Goal: Transaction & Acquisition: Purchase product/service

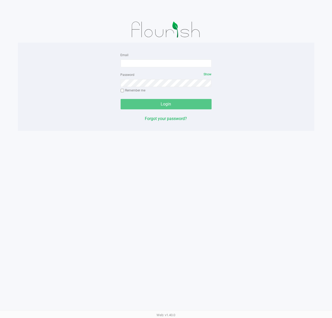
click at [178, 59] on div "Email" at bounding box center [166, 60] width 91 height 16
click at [178, 62] on input "Email" at bounding box center [166, 64] width 91 height 8
type input "[EMAIL_ADDRESS][DOMAIN_NAME]"
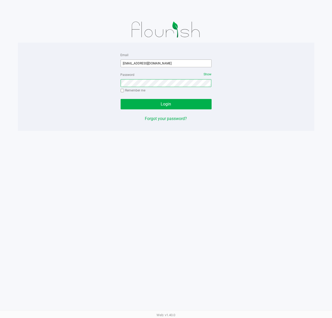
click at [121, 99] on button "Login" at bounding box center [166, 104] width 91 height 10
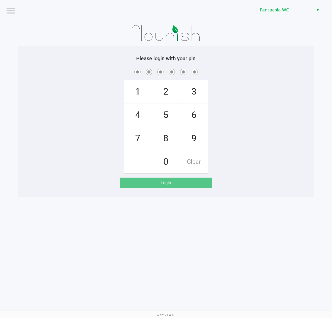
click at [132, 55] on div "Please login with your pin 1 4 7 2 5 8 0 3 6 9 Clear Login" at bounding box center [166, 121] width 296 height 151
checkbox input "true"
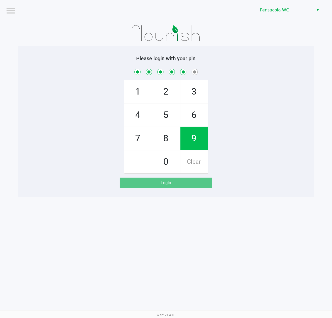
checkbox input "true"
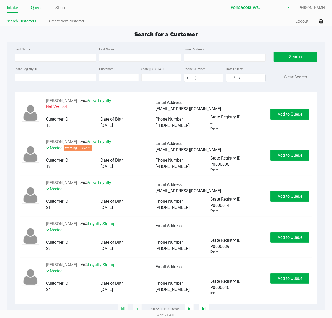
click at [39, 9] on link "Queue" at bounding box center [37, 7] width 12 height 7
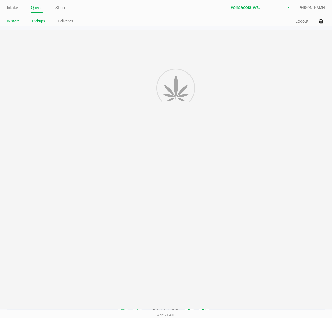
click at [40, 26] on li "Pickups" at bounding box center [39, 21] width 13 height 9
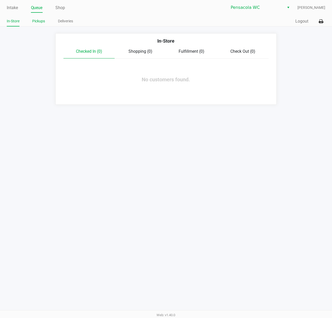
click at [40, 20] on link "Pickups" at bounding box center [39, 21] width 13 height 7
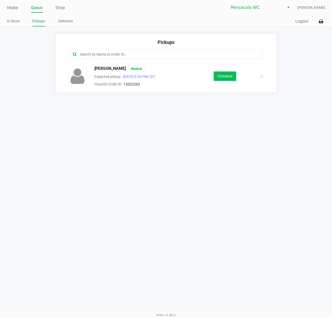
click at [230, 79] on button "Checkout" at bounding box center [225, 76] width 22 height 9
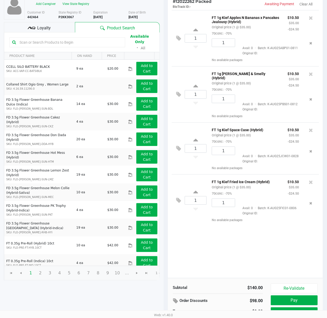
scroll to position [60, 0]
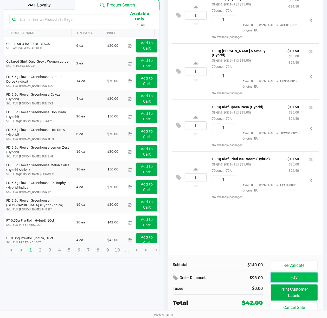
click at [290, 278] on button "Pay" at bounding box center [294, 278] width 47 height 10
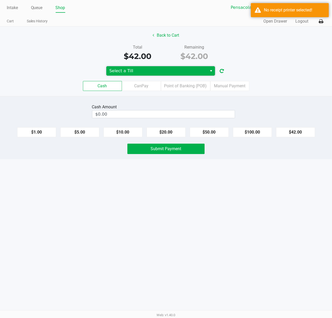
click at [132, 71] on span "Select a Till" at bounding box center [156, 71] width 95 height 6
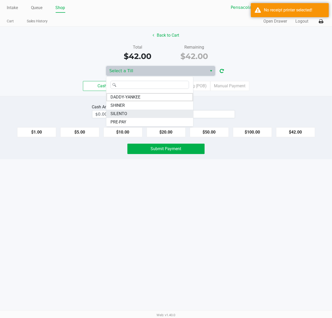
click at [132, 113] on li "SILENTO" at bounding box center [149, 114] width 87 height 8
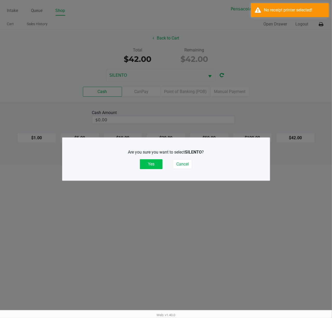
click at [155, 161] on button "Yes" at bounding box center [151, 164] width 23 height 10
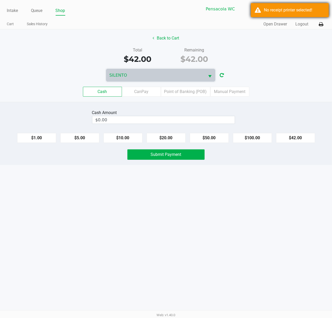
click at [292, 15] on div "No receipt printer selected!" at bounding box center [290, 10] width 78 height 14
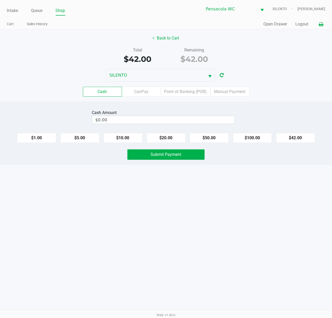
click at [321, 24] on icon at bounding box center [321, 25] width 4 height 4
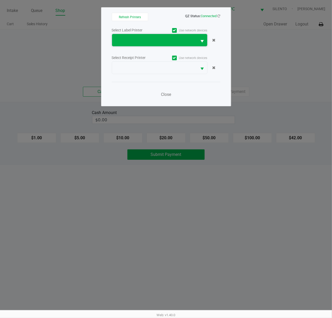
click at [169, 40] on span at bounding box center [154, 40] width 79 height 6
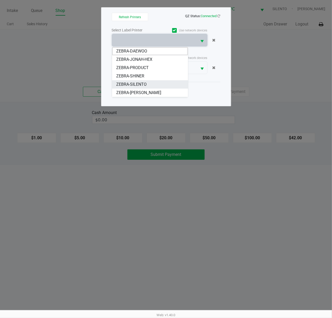
click at [150, 82] on li "ZEBRA-SILENTO" at bounding box center [150, 84] width 76 height 8
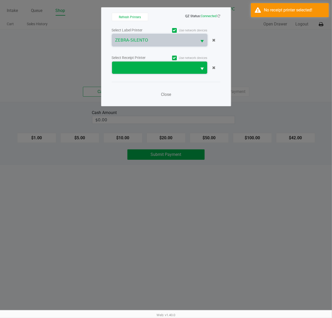
click at [155, 72] on span at bounding box center [154, 68] width 85 height 12
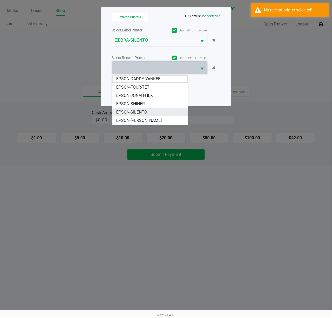
click at [155, 115] on li "EPSON-SILENTO" at bounding box center [150, 112] width 76 height 8
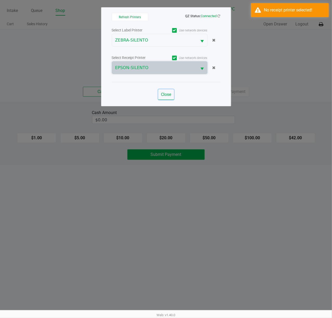
click at [168, 94] on span "Close" at bounding box center [166, 94] width 10 height 5
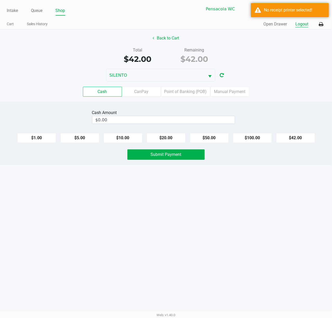
click at [305, 23] on button "Logout" at bounding box center [301, 24] width 13 height 6
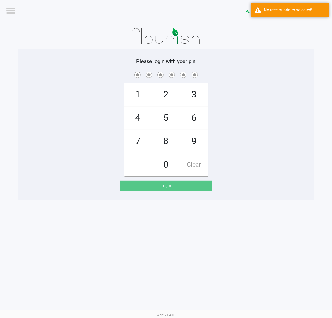
click at [289, 60] on h5 "Please login with your pin" at bounding box center [166, 61] width 289 height 6
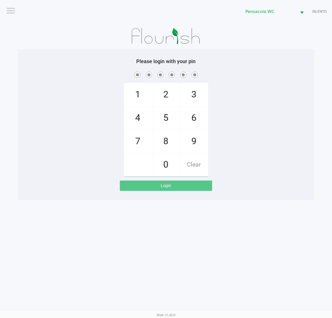
click at [254, 178] on div "Please login with your pin 1 4 7 2 5 8 0 3 6 9 Clear Login" at bounding box center [166, 124] width 296 height 133
checkbox input "true"
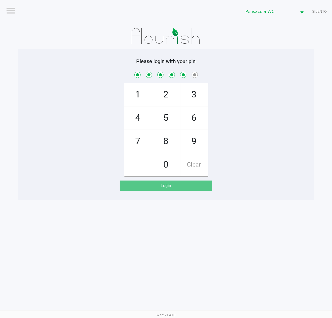
checkbox input "true"
